Goal: Task Accomplishment & Management: Complete application form

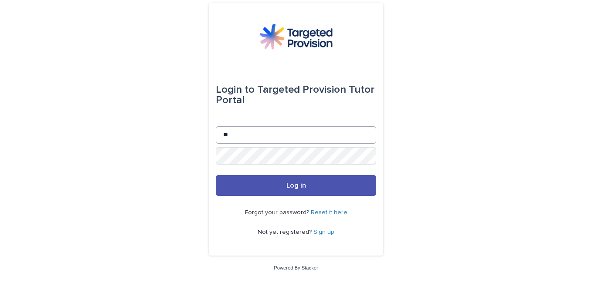
type input "**********"
click at [216, 175] on button "Log in" at bounding box center [296, 185] width 160 height 21
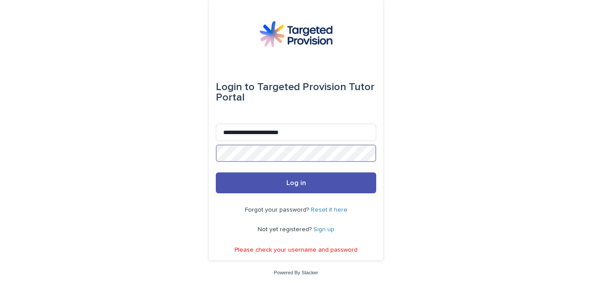
click at [216, 172] on button "Log in" at bounding box center [296, 182] width 160 height 21
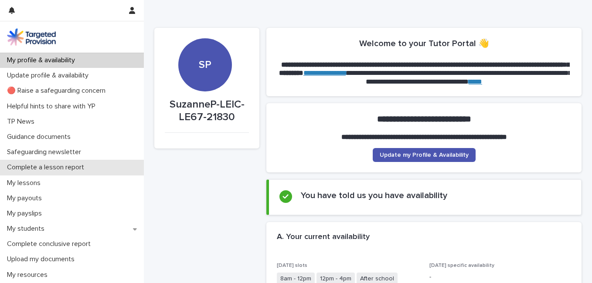
click at [78, 167] on p "Complete a lesson report" at bounding box center [47, 167] width 88 height 8
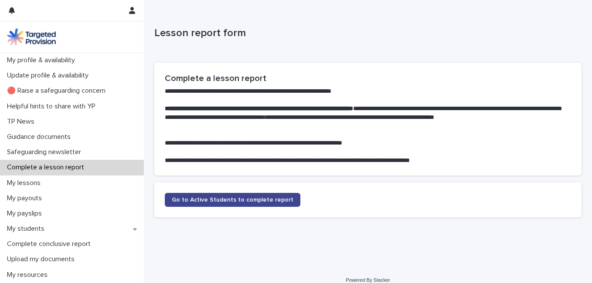
click at [271, 203] on span "Go to Active Students to complete report" at bounding box center [233, 200] width 122 height 6
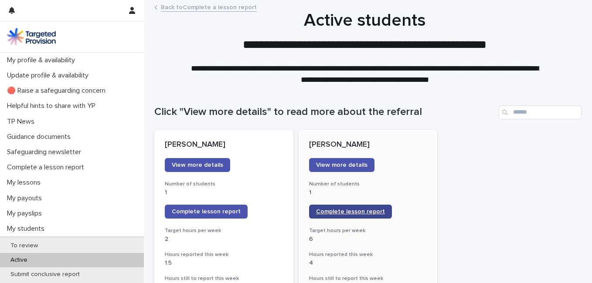
click at [369, 212] on span "Complete lesson report" at bounding box center [350, 212] width 69 height 6
